Goal: Task Accomplishment & Management: Use online tool/utility

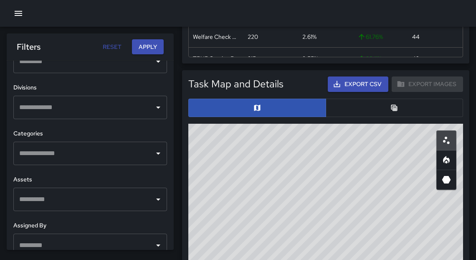
scroll to position [287, 0]
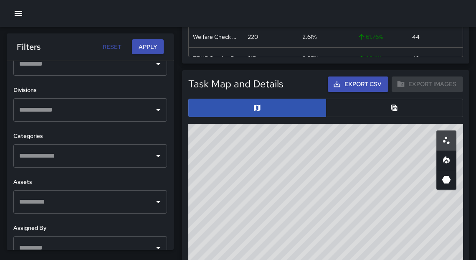
click at [76, 148] on input "text" at bounding box center [84, 156] width 134 height 16
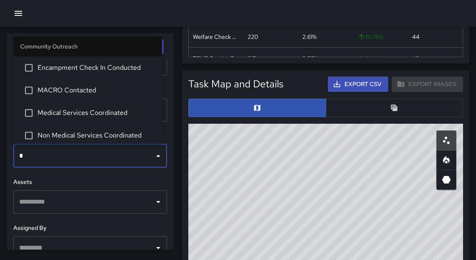
type input "**"
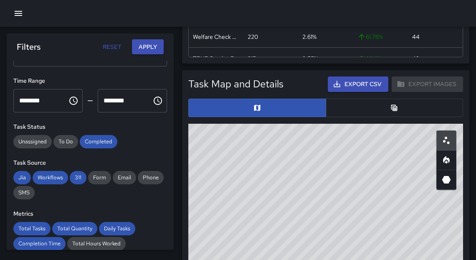
scroll to position [39, 0]
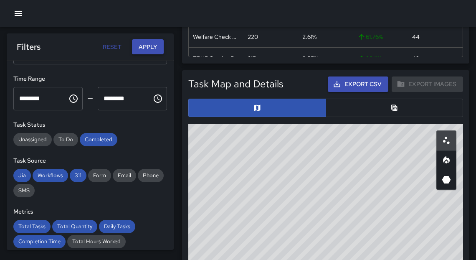
click at [151, 46] on button "Apply" at bounding box center [148, 46] width 32 height 15
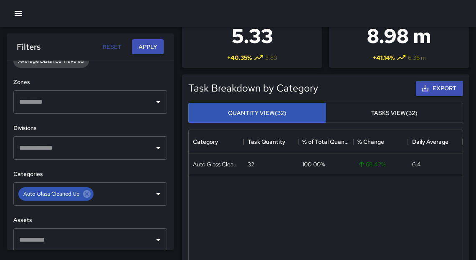
scroll to position [250, 0]
click at [88, 195] on icon at bounding box center [87, 194] width 8 height 8
click at [68, 147] on input "text" at bounding box center [84, 148] width 134 height 16
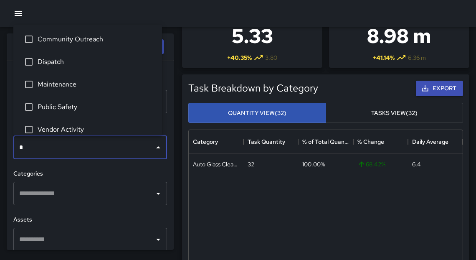
type input "**"
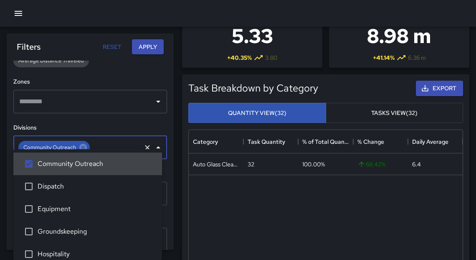
scroll to position [67, 0]
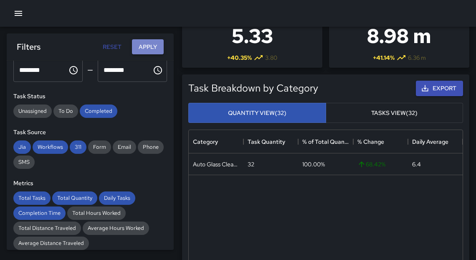
click at [156, 48] on button "Apply" at bounding box center [148, 46] width 32 height 15
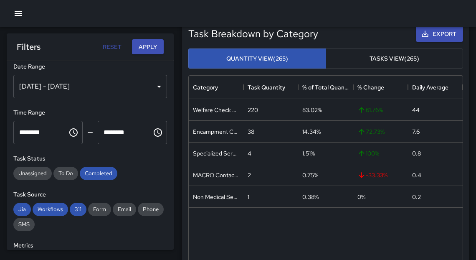
scroll to position [0, 0]
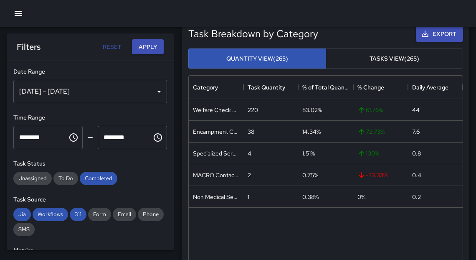
click at [115, 49] on button "Reset" at bounding box center [112, 46] width 27 height 15
type input "**********"
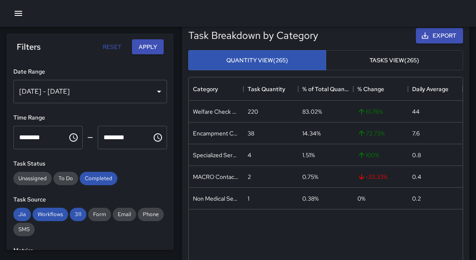
scroll to position [160, 0]
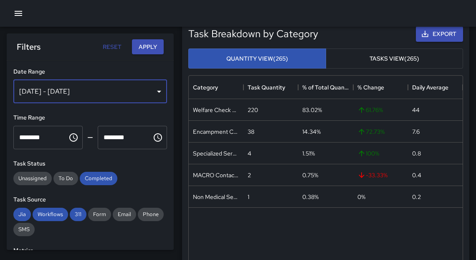
click at [115, 94] on div "[DATE] - [DATE]" at bounding box center [90, 91] width 154 height 23
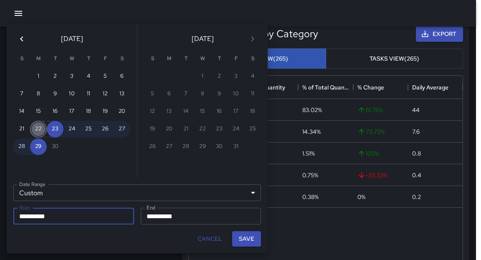
click at [40, 133] on button "22" at bounding box center [38, 129] width 17 height 17
type input "**********"
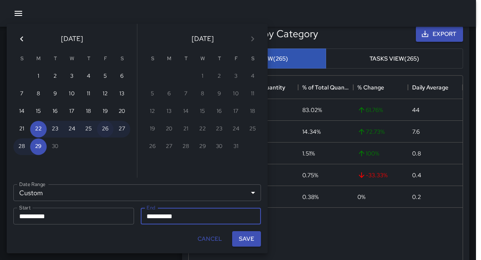
click at [102, 130] on button "26" at bounding box center [105, 129] width 17 height 17
type input "**********"
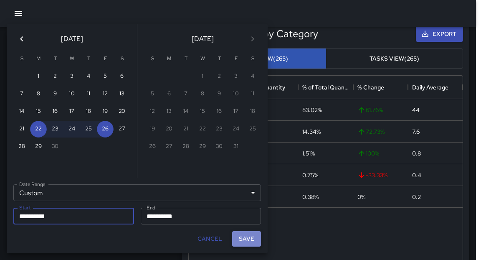
click at [244, 243] on button "Save" at bounding box center [246, 238] width 29 height 15
type input "**********"
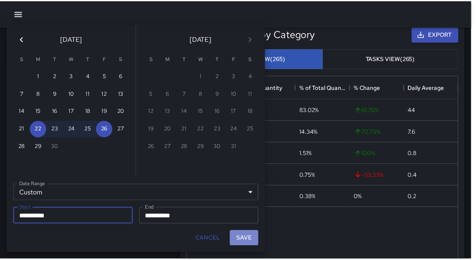
scroll to position [5, 5]
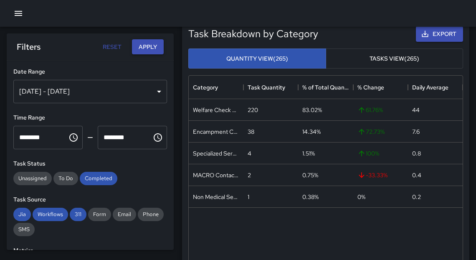
click at [153, 49] on button "Apply" at bounding box center [148, 46] width 32 height 15
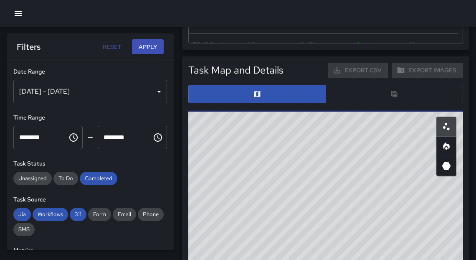
scroll to position [456, 0]
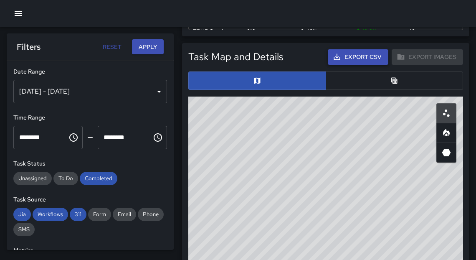
click at [360, 58] on button "Export CSV" at bounding box center [358, 56] width 61 height 15
click at [150, 98] on div "[DATE] - [DATE]" at bounding box center [90, 91] width 154 height 23
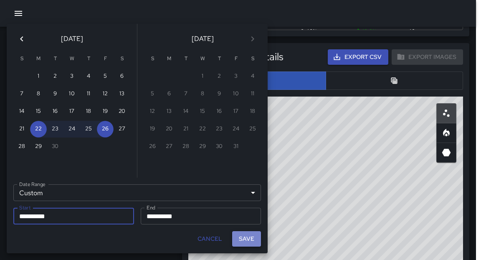
click at [246, 244] on button "Save" at bounding box center [246, 238] width 29 height 15
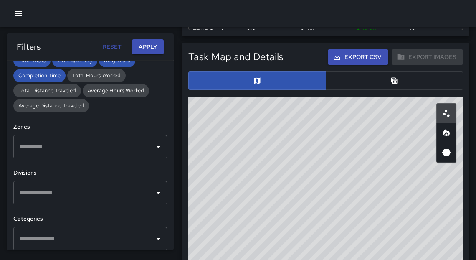
scroll to position [204, 0]
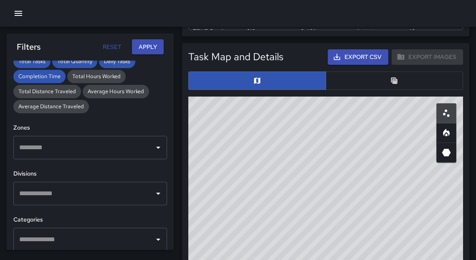
click at [72, 200] on input "text" at bounding box center [84, 193] width 134 height 16
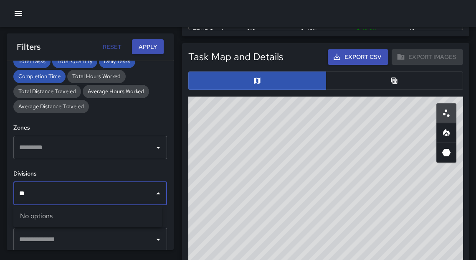
type input "*"
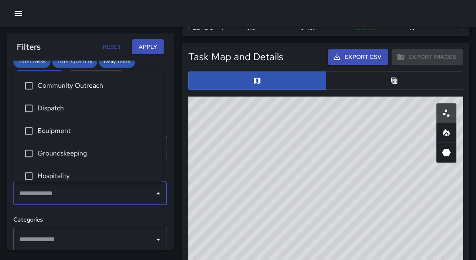
click at [56, 192] on input "text" at bounding box center [84, 193] width 134 height 16
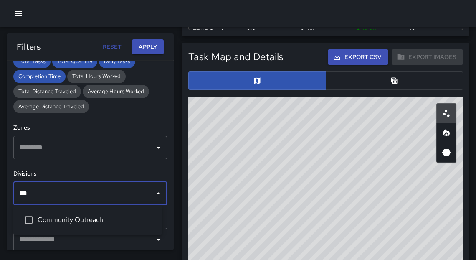
type input "****"
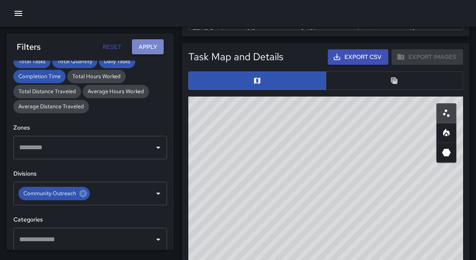
click at [147, 49] on button "Apply" at bounding box center [148, 46] width 32 height 15
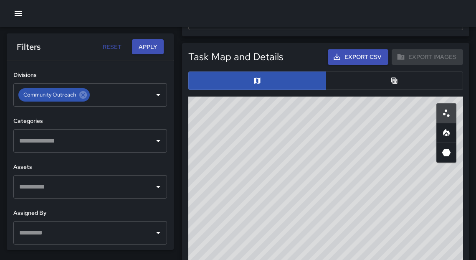
scroll to position [306, 0]
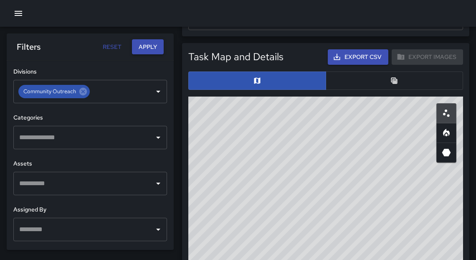
click at [152, 53] on button "Apply" at bounding box center [148, 46] width 32 height 15
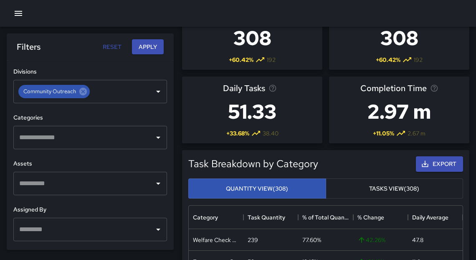
scroll to position [0, 0]
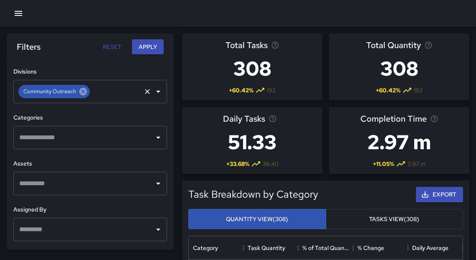
click at [80, 90] on icon at bounding box center [83, 92] width 8 height 8
click at [76, 140] on input "text" at bounding box center [84, 137] width 134 height 16
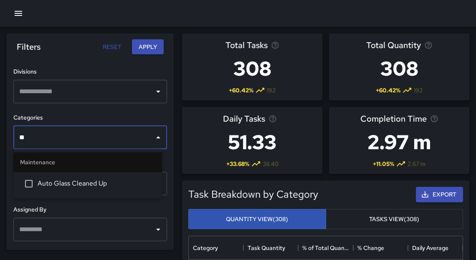
type input "***"
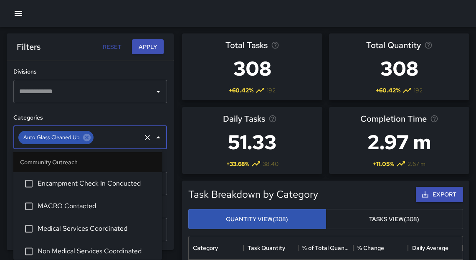
scroll to position [780, 0]
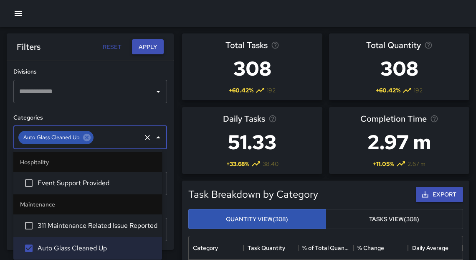
click at [145, 45] on button "Apply" at bounding box center [148, 46] width 32 height 15
